Goal: Find specific page/section: Find specific page/section

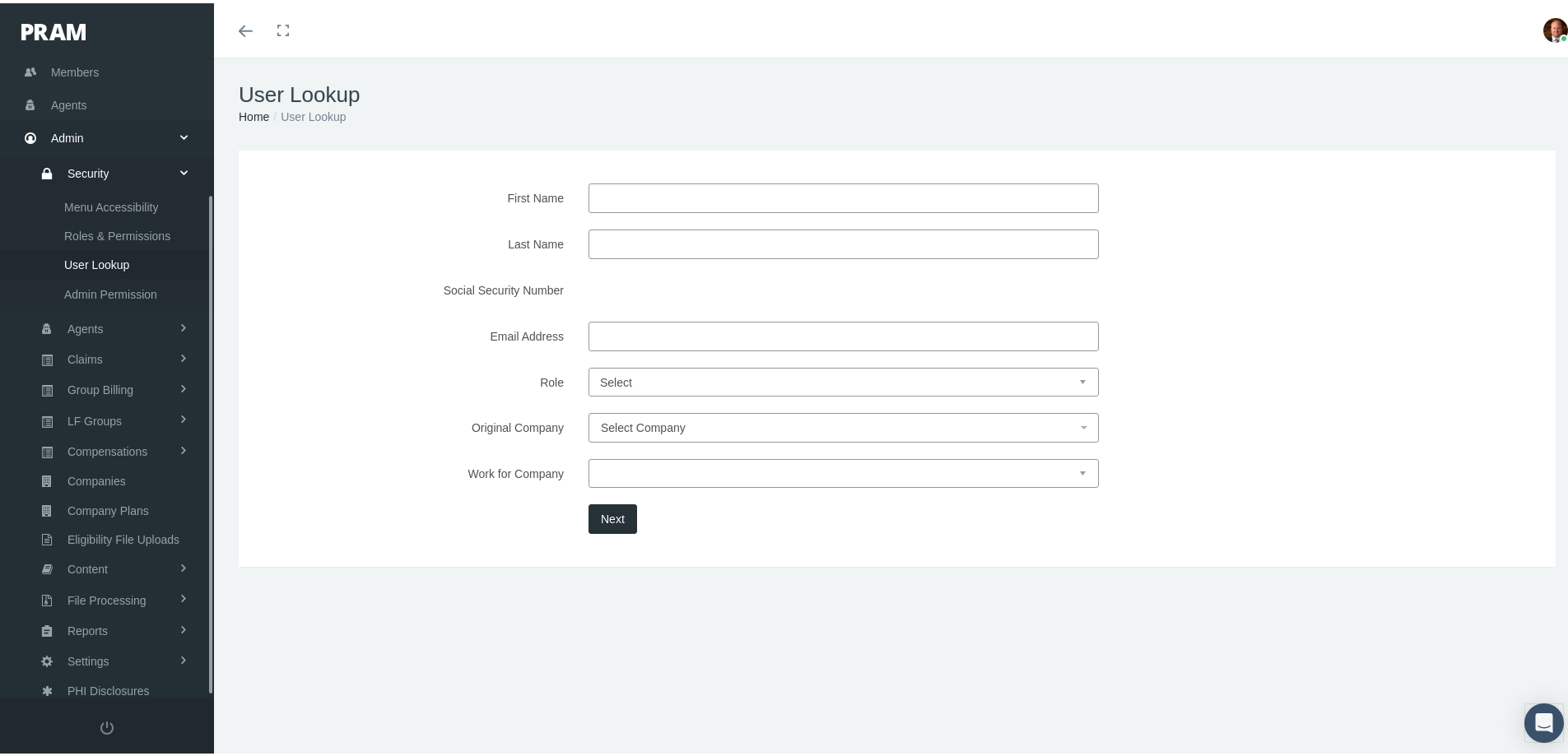
scroll to position [174, 0]
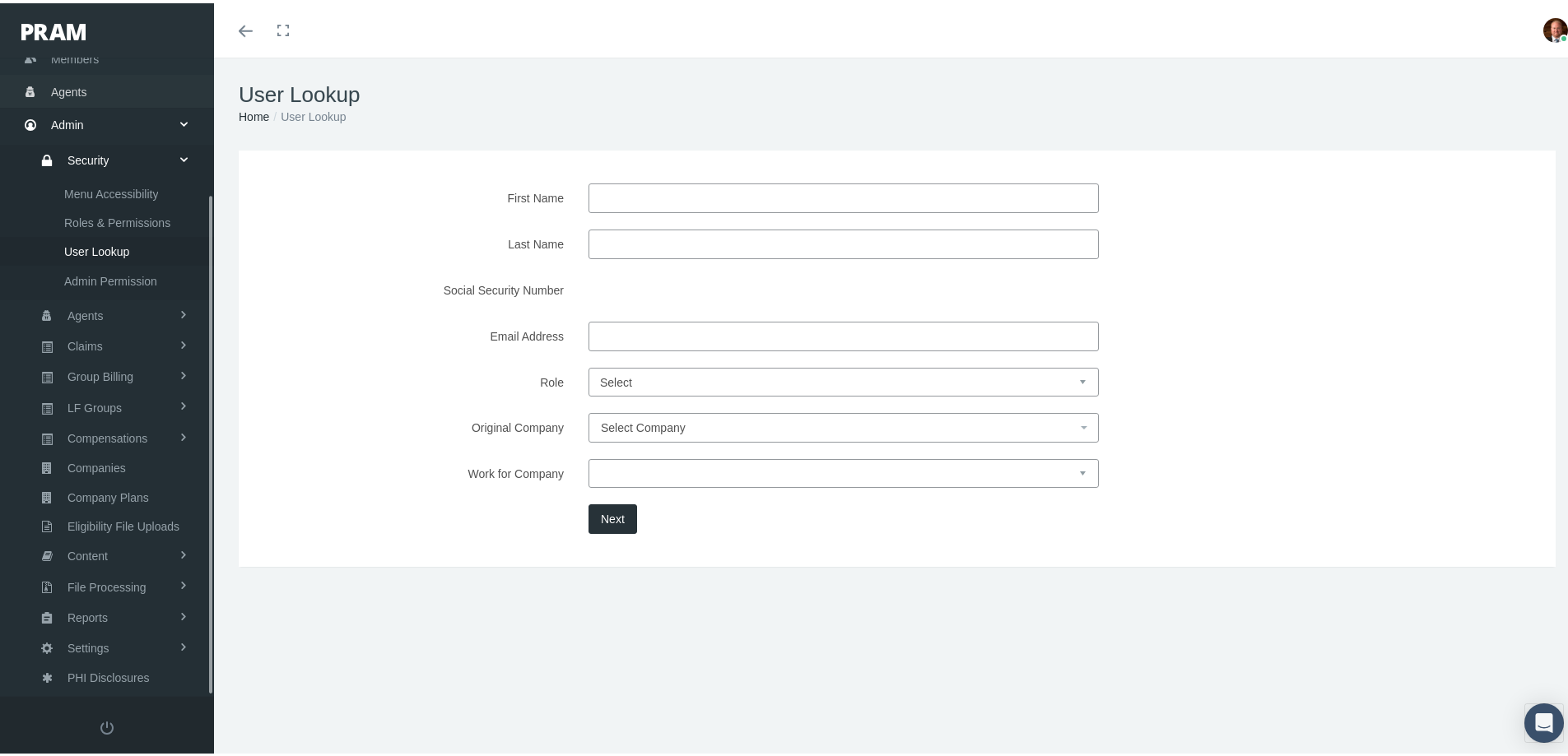
click at [63, 93] on span "Agents" at bounding box center [69, 88] width 36 height 31
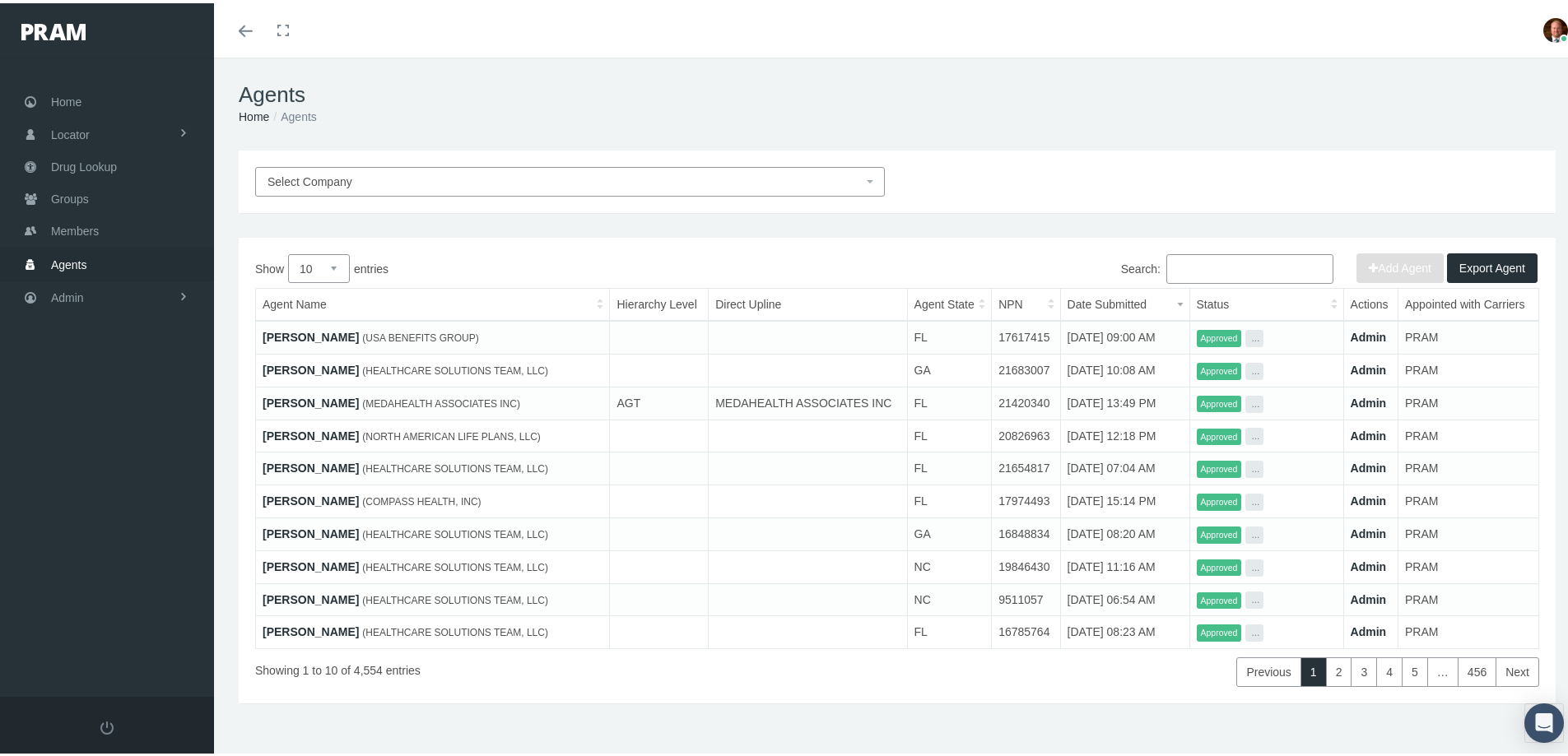
click at [1258, 274] on input "Search:" at bounding box center [1249, 266] width 167 height 30
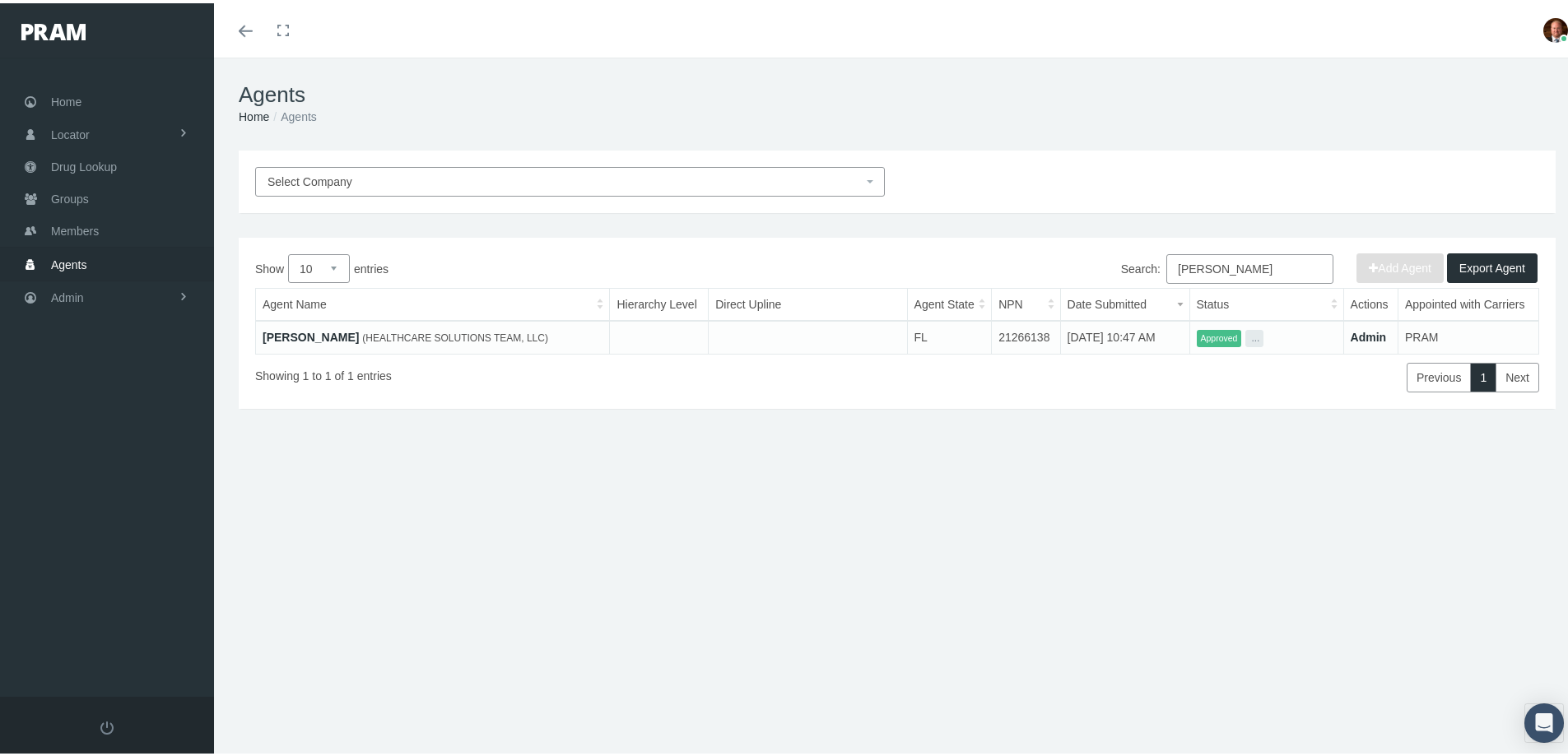
type input "[PERSON_NAME]"
click at [321, 333] on link "[PERSON_NAME]" at bounding box center [311, 334] width 96 height 13
